Goal: Find specific page/section: Find specific page/section

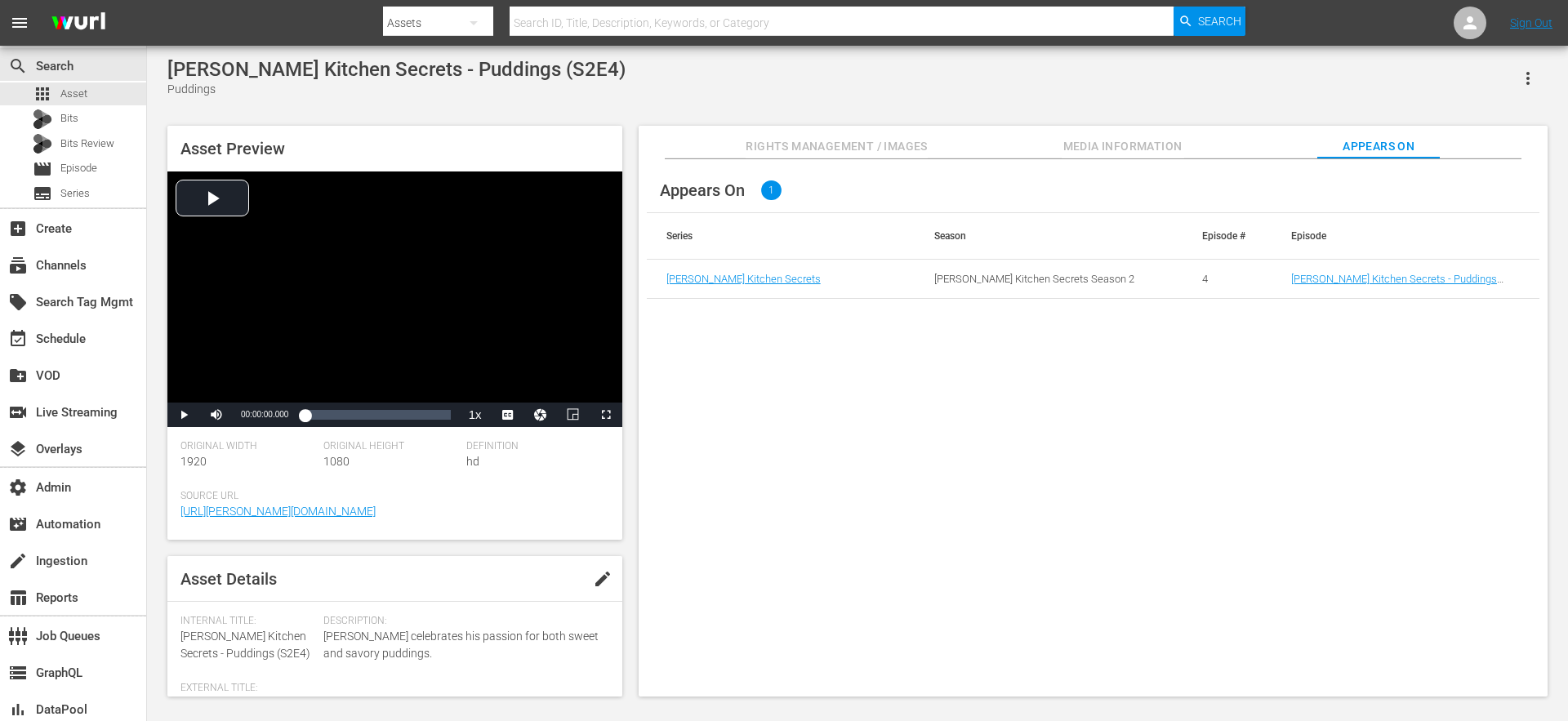
scroll to position [443, 0]
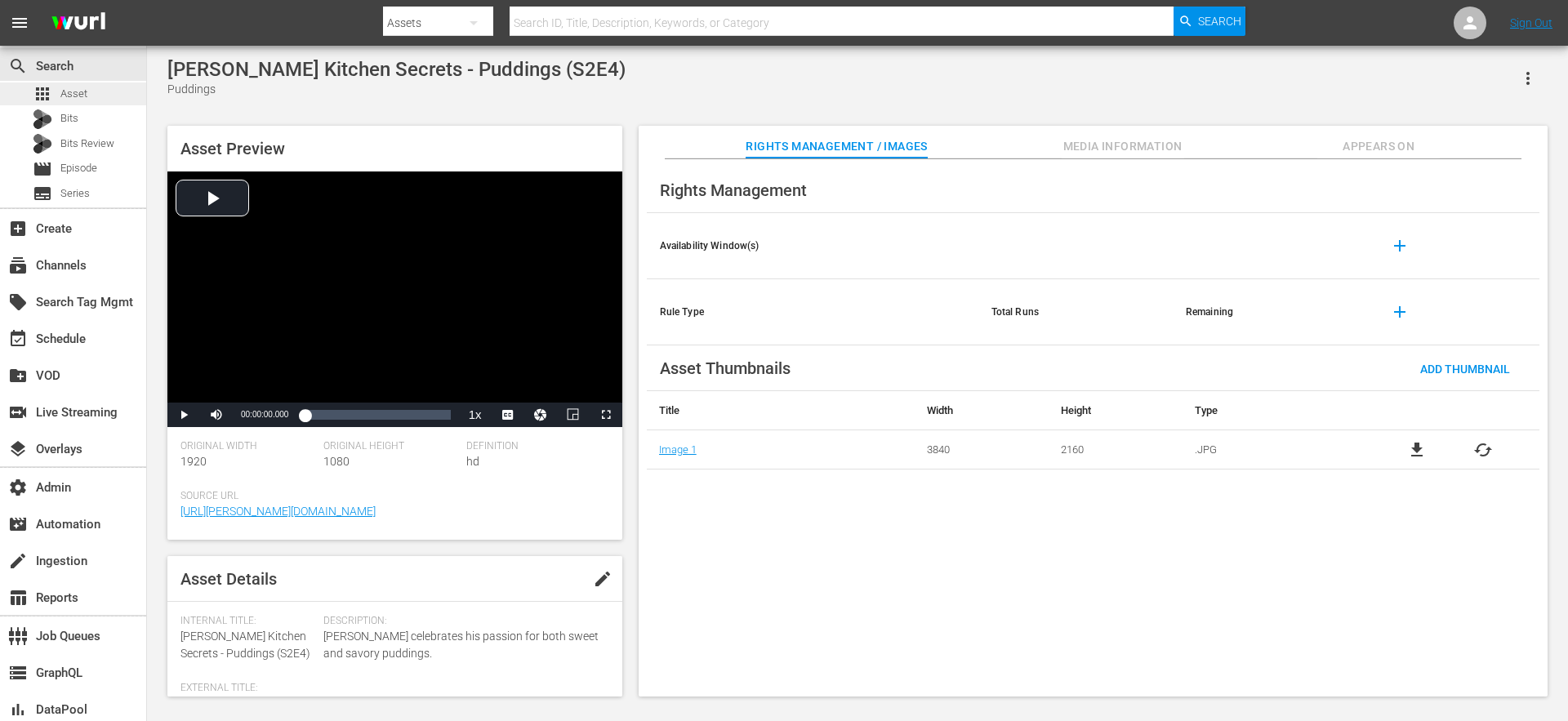
click at [69, 93] on span "Asset" at bounding box center [73, 94] width 27 height 17
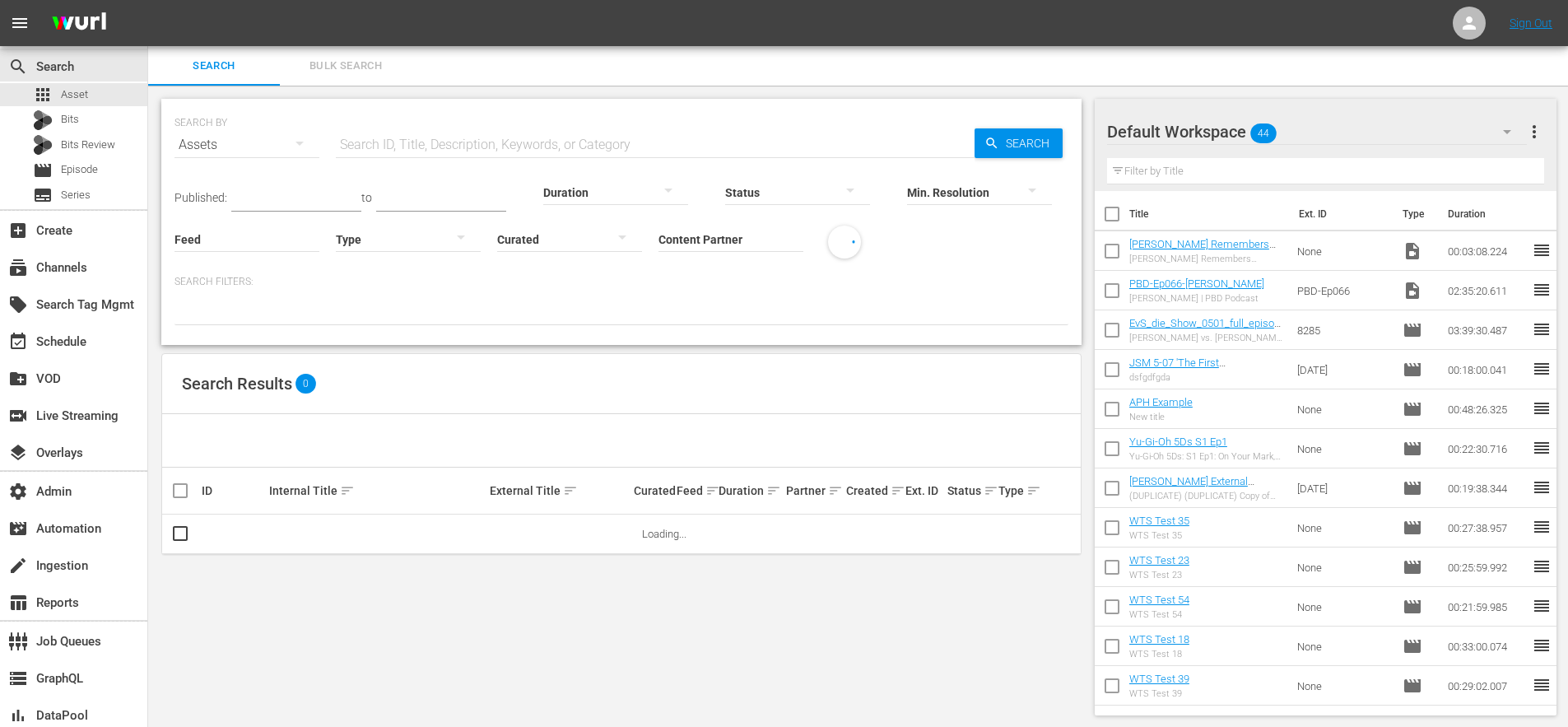
click at [387, 147] on input "text" at bounding box center [655, 145] width 639 height 40
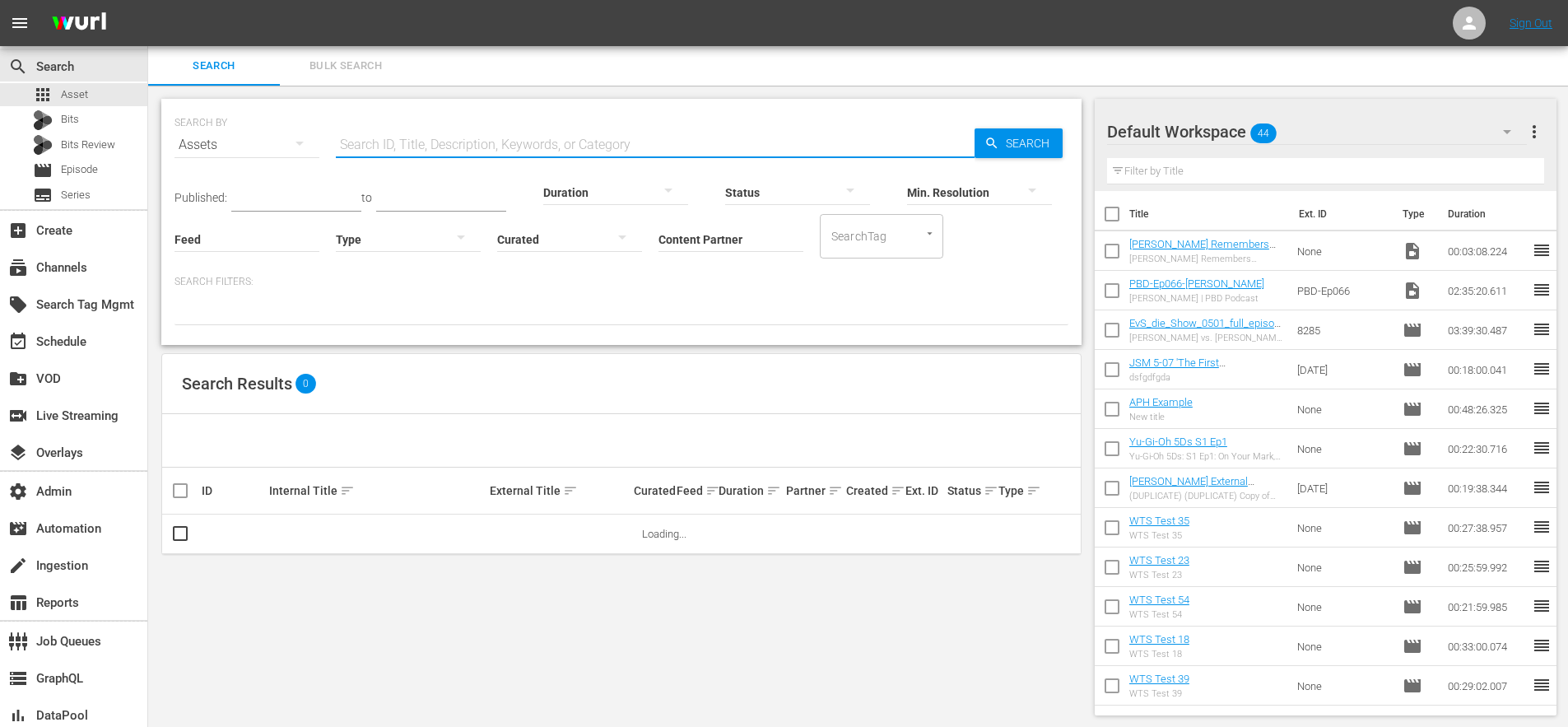
paste input "2746598"
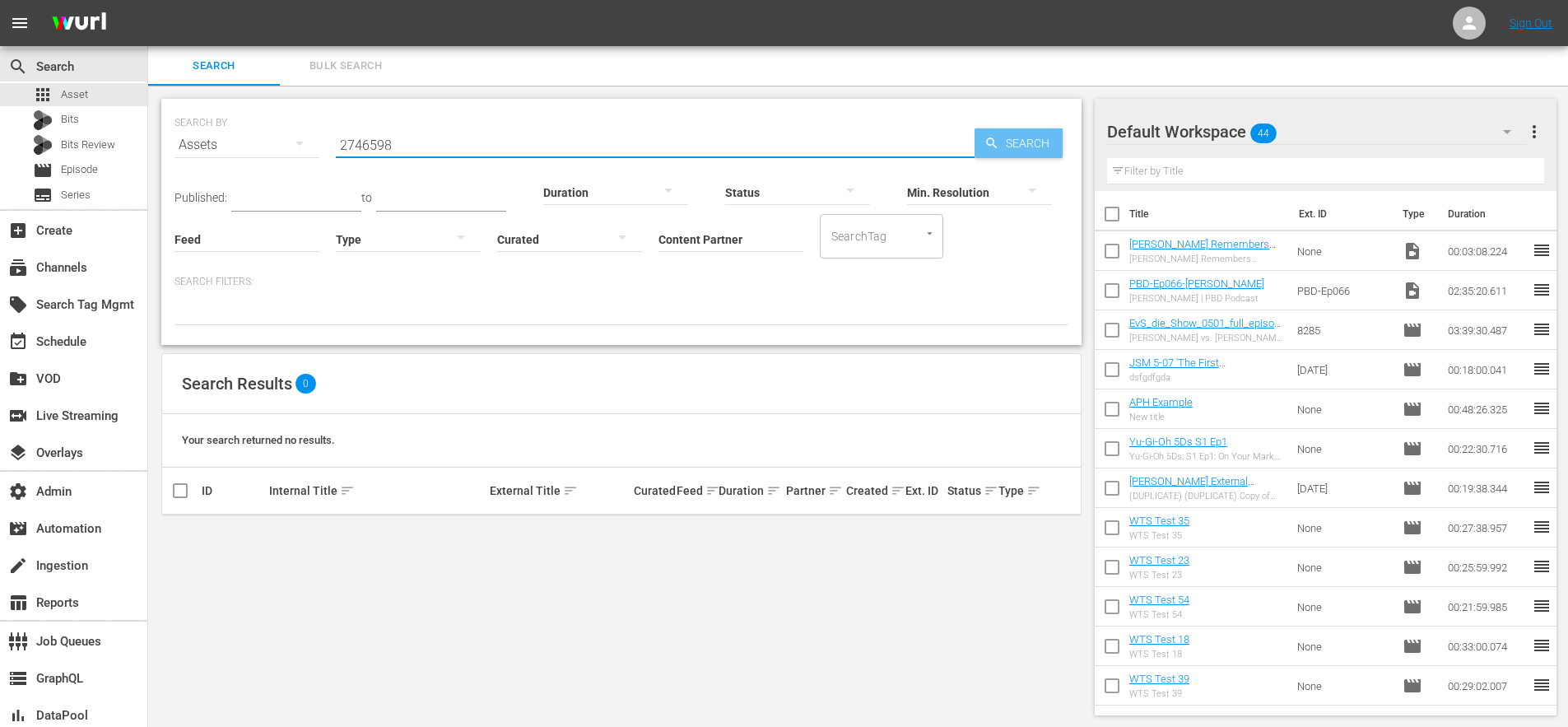
type input "2746598"
click at [1034, 147] on span "Search" at bounding box center [1030, 143] width 63 height 29
